Goal: Information Seeking & Learning: Learn about a topic

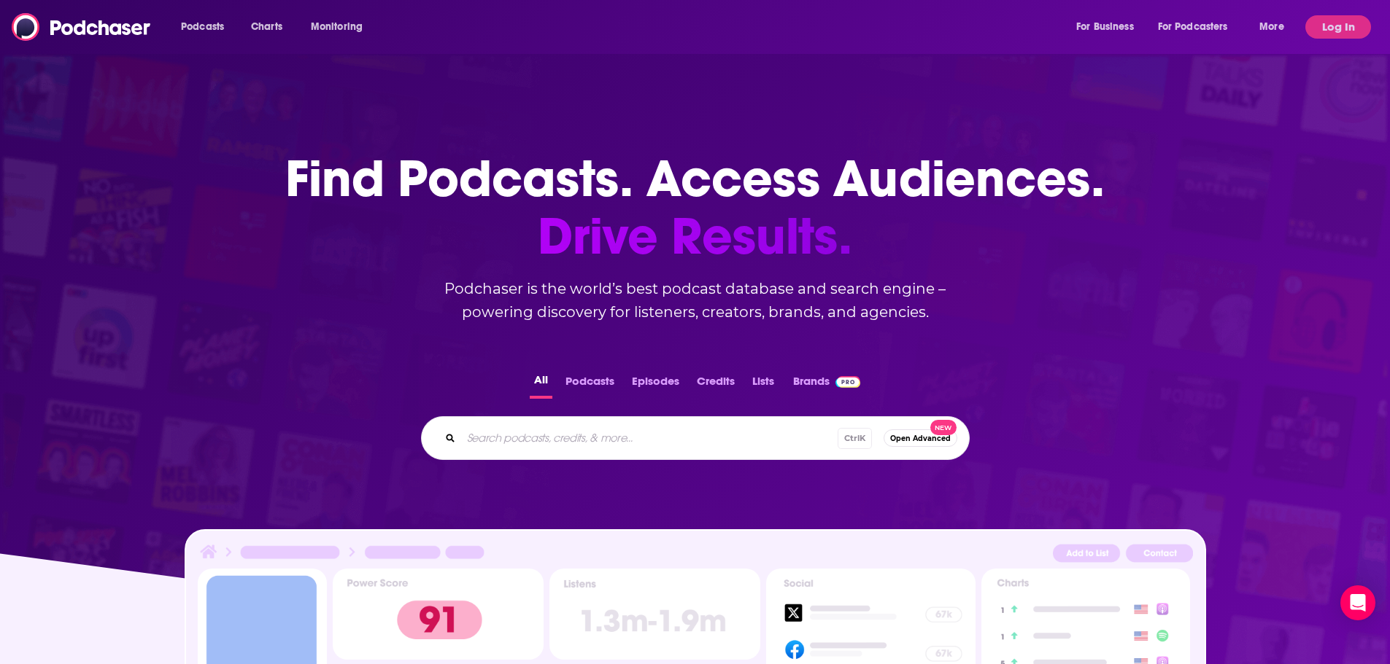
click at [1330, 30] on button "Log In" at bounding box center [1338, 26] width 66 height 23
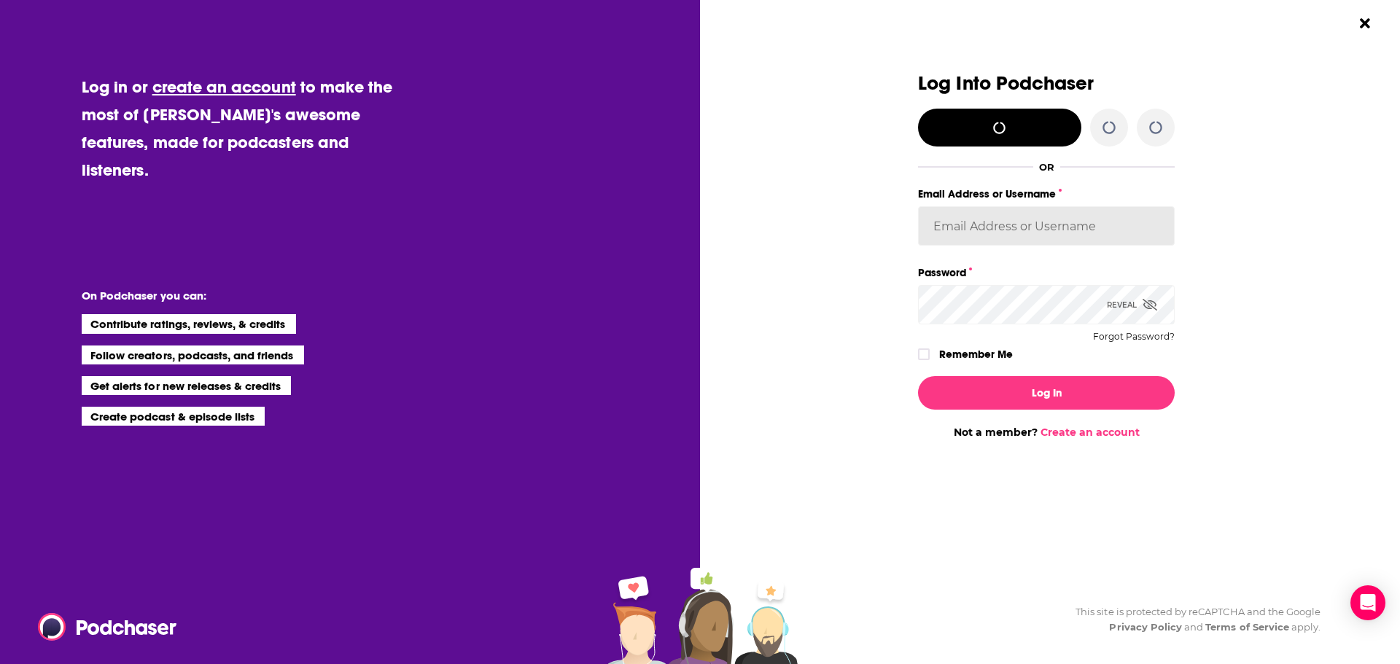
type input "[PERSON_NAME][EMAIL_ADDRESS][PERSON_NAME][DOMAIN_NAME]"
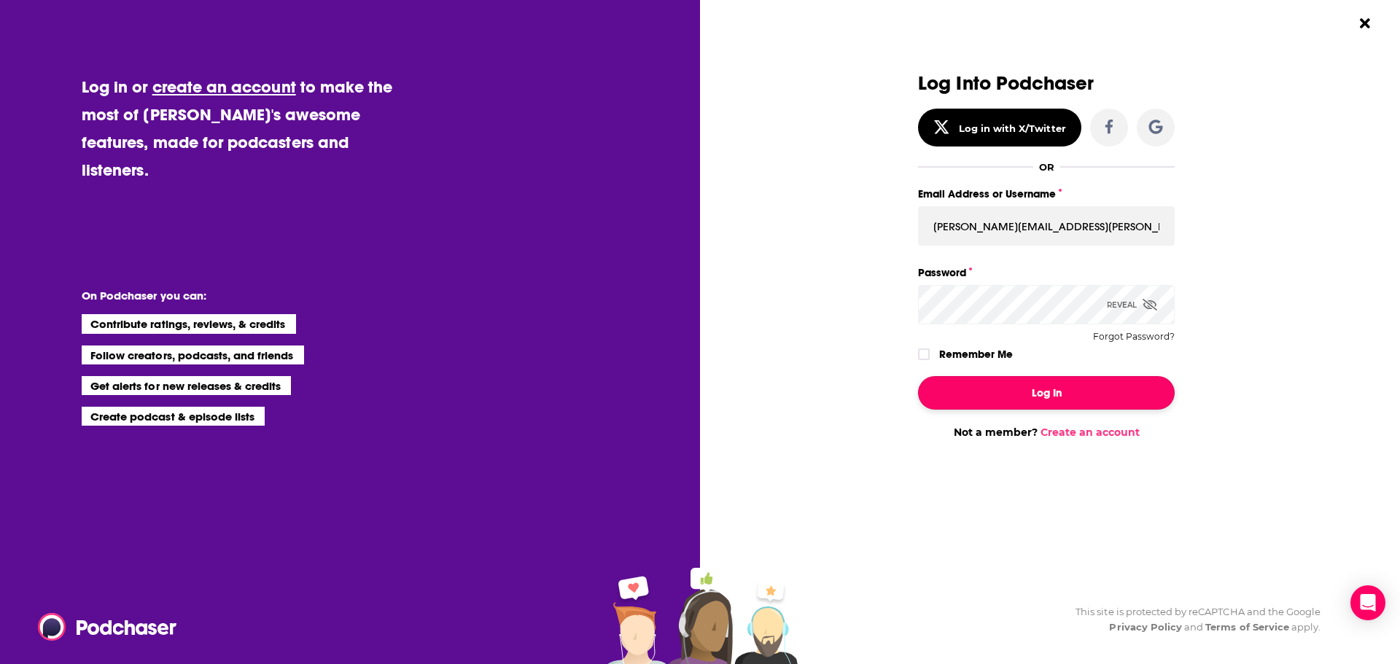
click at [1085, 393] on button "Log In" at bounding box center [1046, 393] width 257 height 34
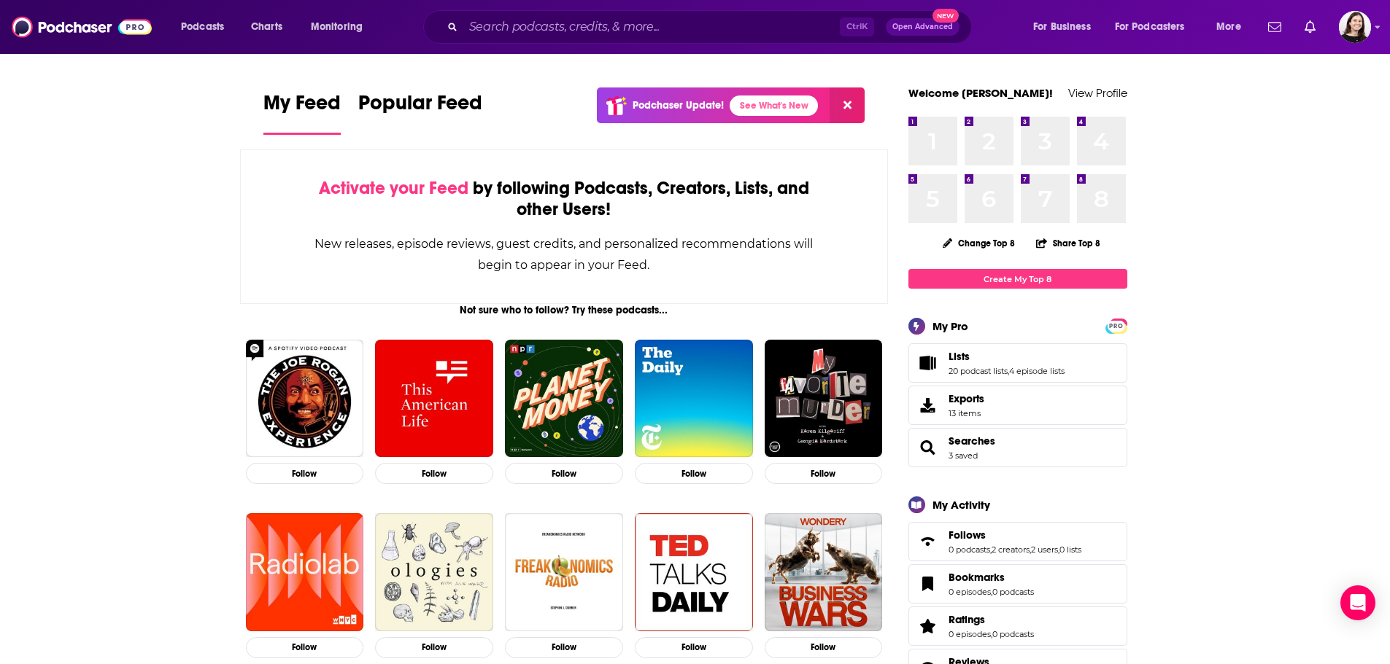
click at [558, 14] on div "Ctrl K Open Advanced New" at bounding box center [697, 27] width 549 height 34
click at [558, 16] on input "Search podcasts, credits, & more..." at bounding box center [651, 26] width 376 height 23
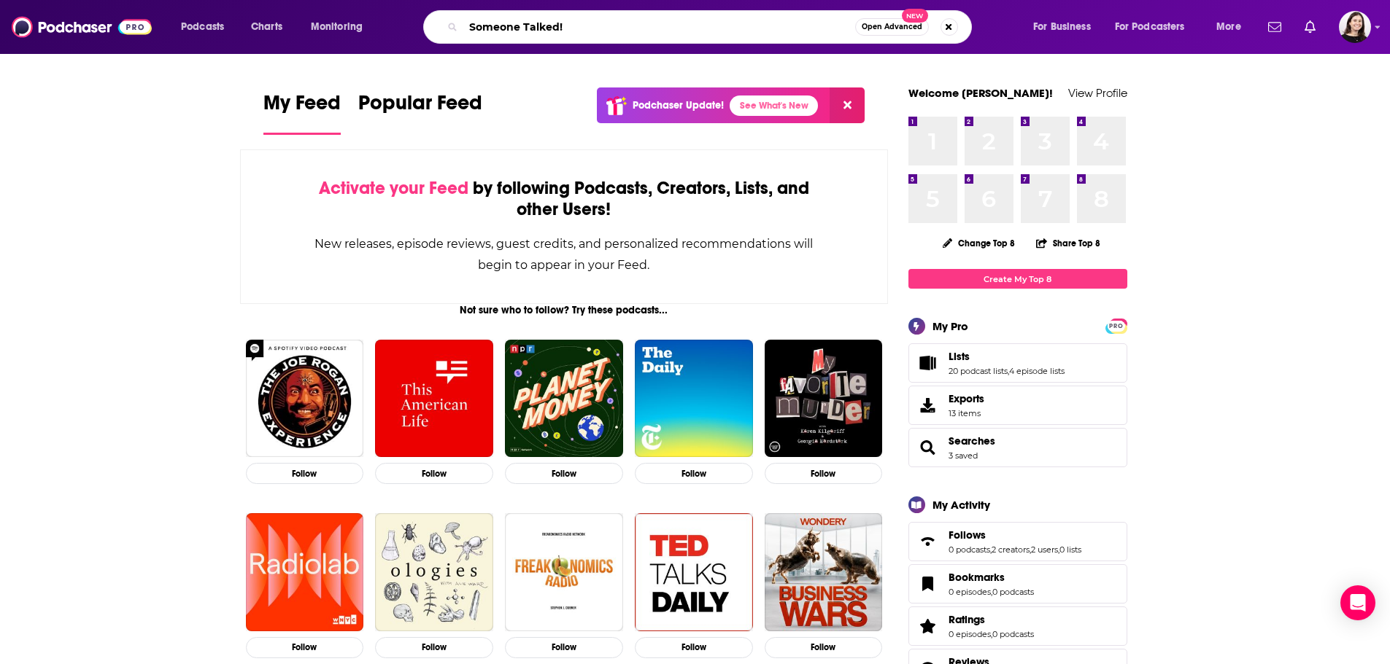
type input "Someone Talked!"
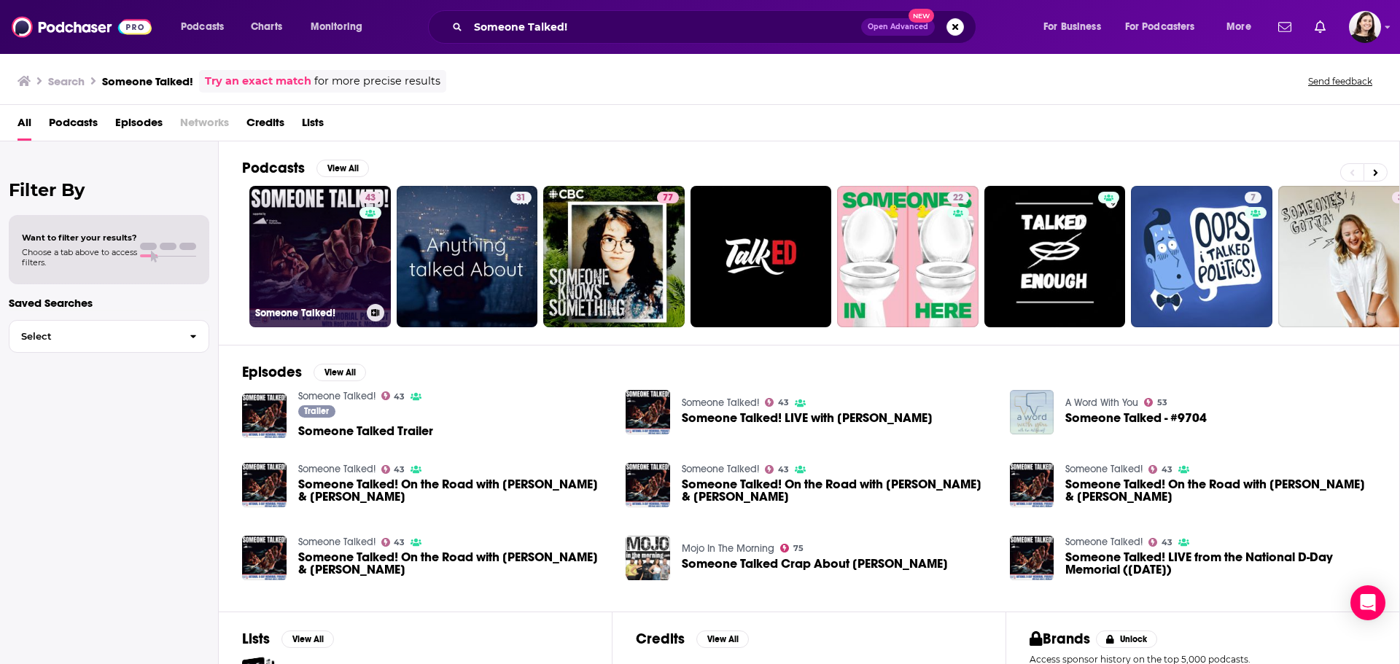
click at [317, 268] on link "43 Someone Talked!" at bounding box center [320, 257] width 142 height 142
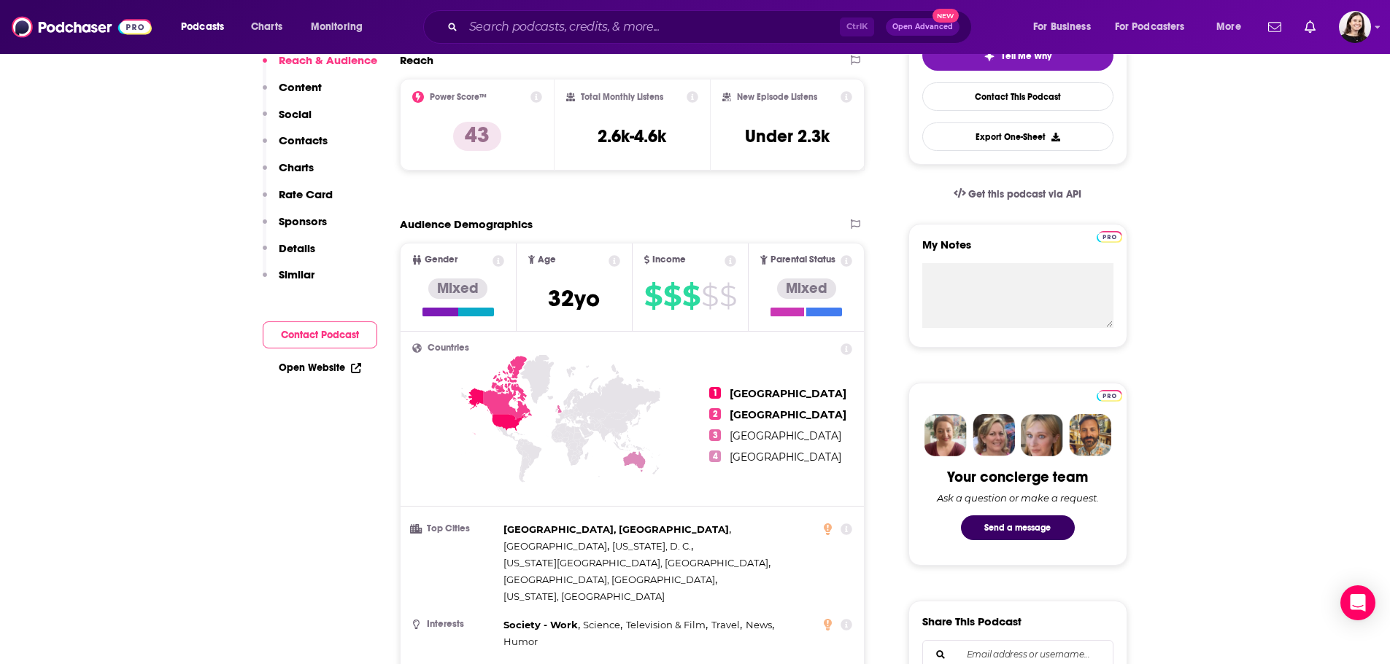
scroll to position [219, 0]
